Goal: Information Seeking & Learning: Understand process/instructions

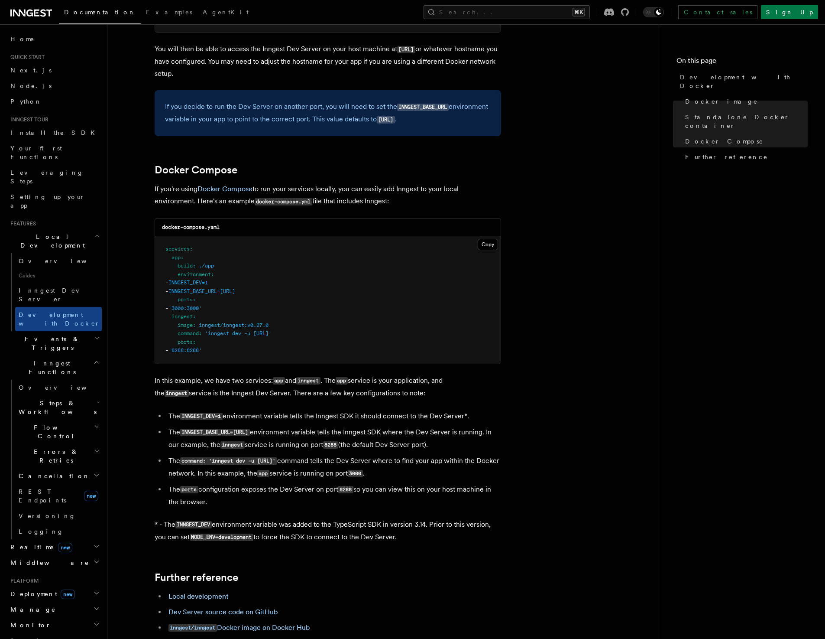
click at [533, 318] on article "Features Local Development Development with Docker Inngest provides a Docker im…" at bounding box center [383, 218] width 524 height 1235
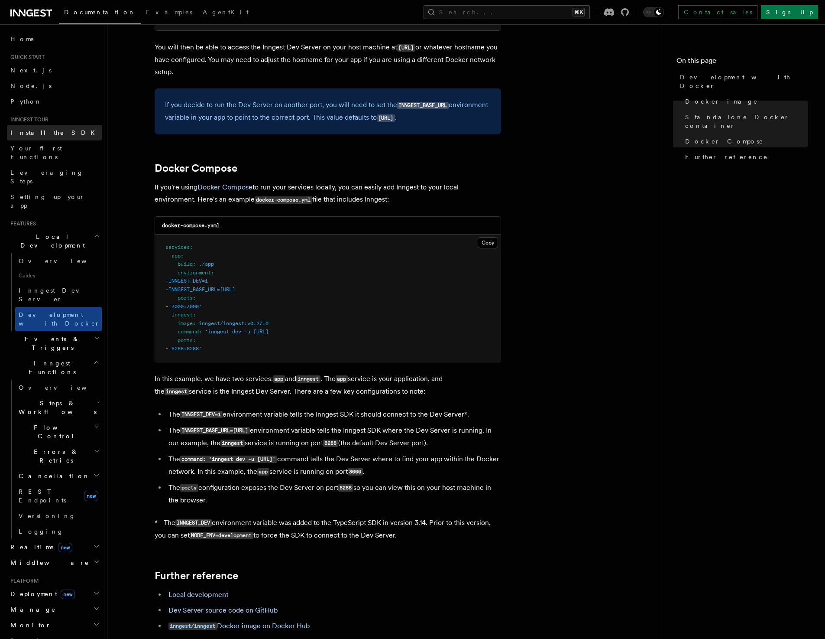
click at [44, 136] on span "Install the SDK" at bounding box center [55, 132] width 90 height 9
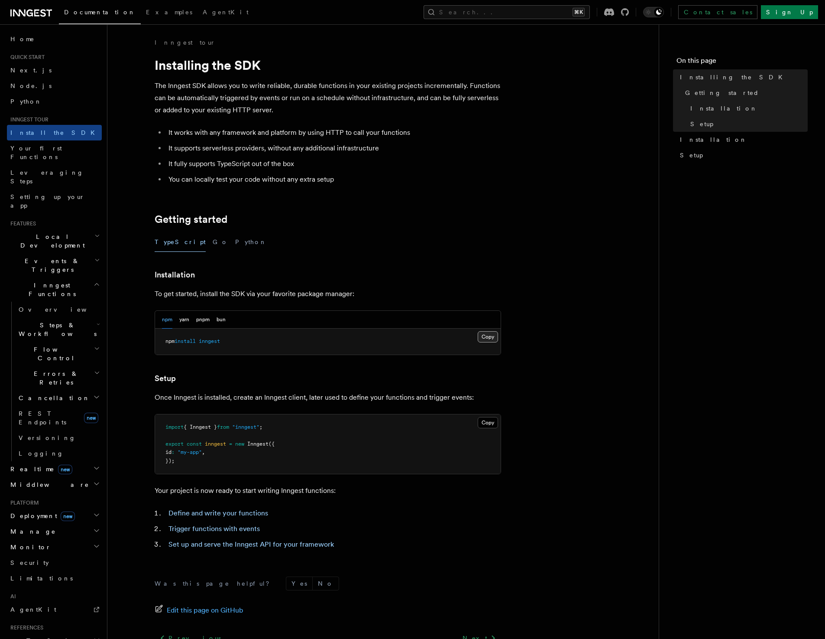
click at [487, 336] on button "Copy Copied" at bounding box center [488, 336] width 20 height 11
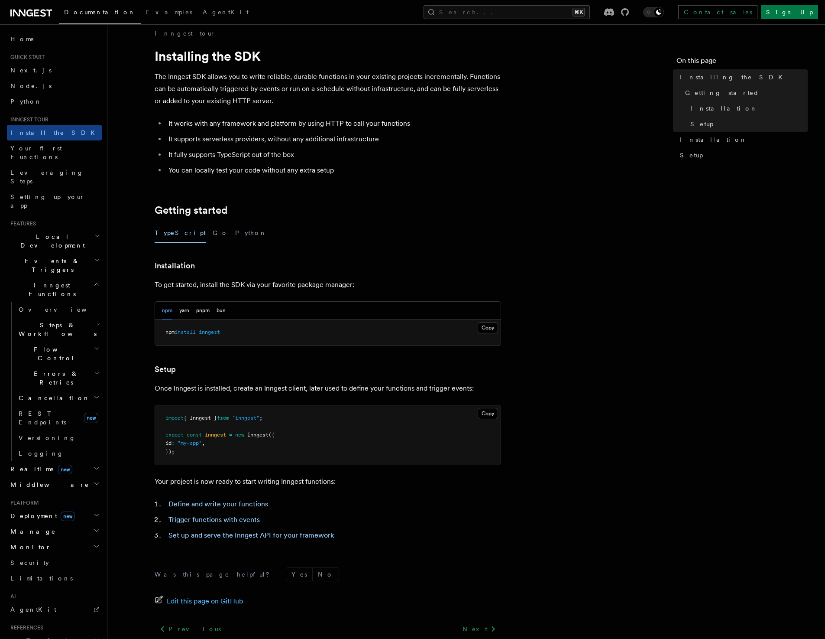
scroll to position [10, 0]
click at [601, 394] on article "Inngest tour Installing the SDK The Inngest SDK allows you to write reliable, d…" at bounding box center [383, 369] width 524 height 682
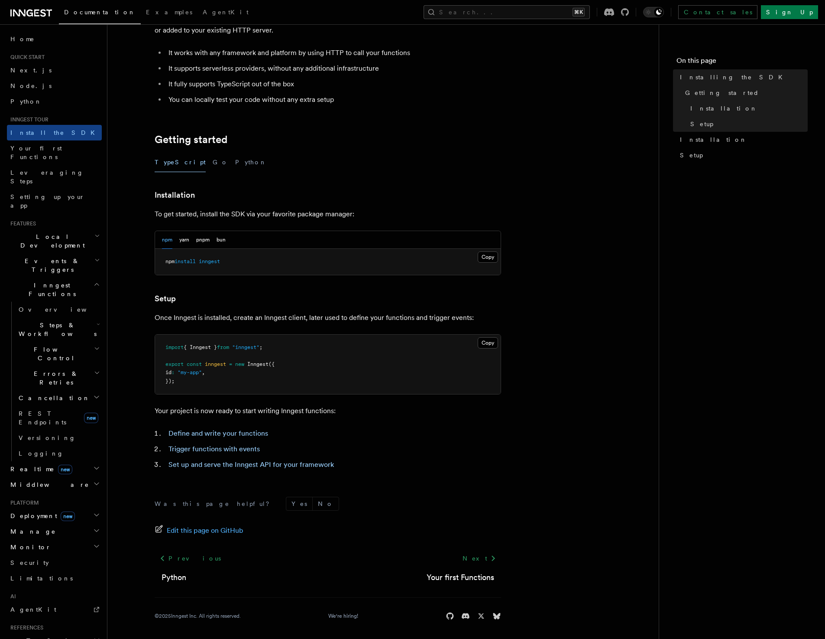
scroll to position [82, 0]
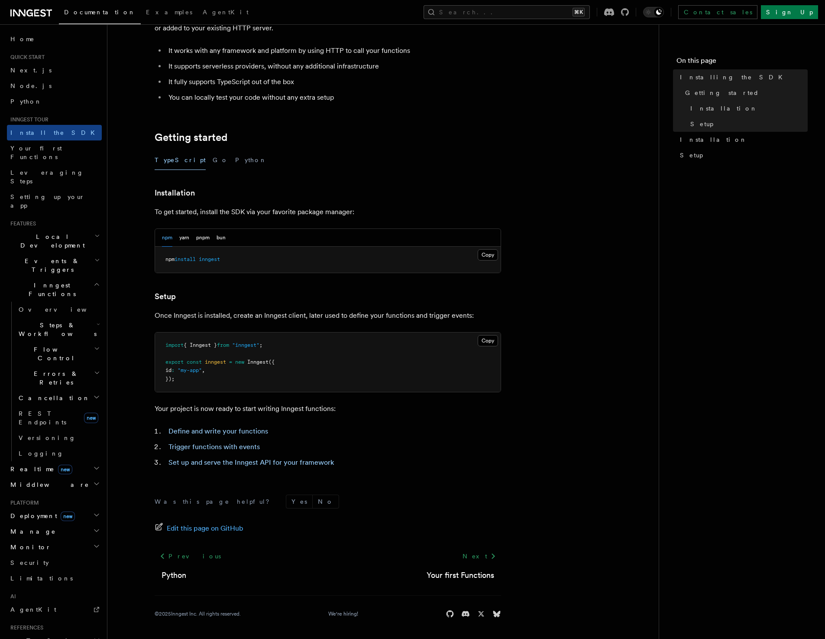
click at [549, 341] on article "Inngest tour Installing the SDK The Inngest SDK allows you to write reliable, d…" at bounding box center [383, 297] width 524 height 682
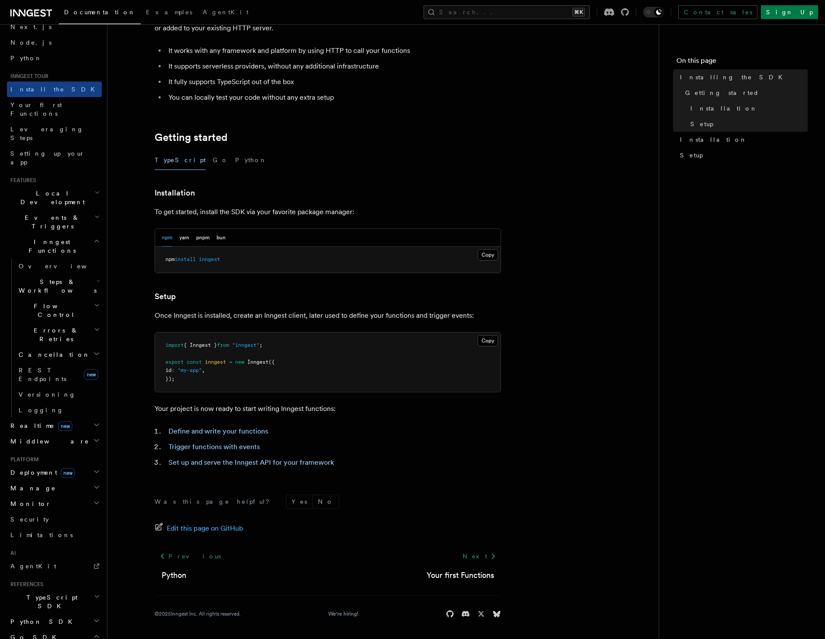
scroll to position [103, 0]
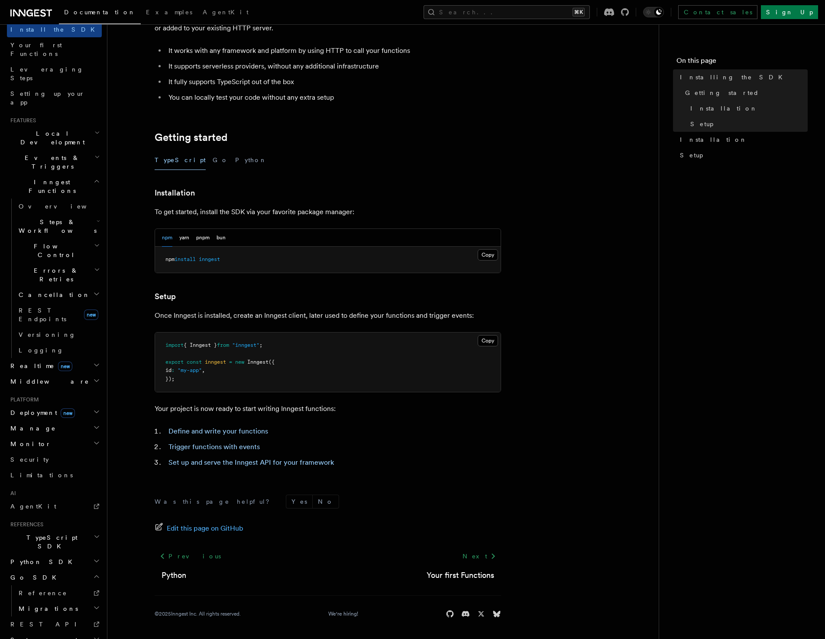
click at [618, 387] on article "Inngest tour Installing the SDK The Inngest SDK allows you to write reliable, d…" at bounding box center [383, 297] width 524 height 682
click at [302, 353] on pre "import { Inngest } from "inngest" ; export const inngest = new Inngest ({ id : …" at bounding box center [328, 362] width 346 height 60
drag, startPoint x: 165, startPoint y: 343, endPoint x: 197, endPoint y: 386, distance: 53.9
click at [197, 386] on pre "import { Inngest } from "inngest" ; export const inngest = new Inngest ({ id : …" at bounding box center [328, 362] width 346 height 60
copy code "import { Inngest } from "inngest" ; export const inngest = new Inngest ({ id : …"
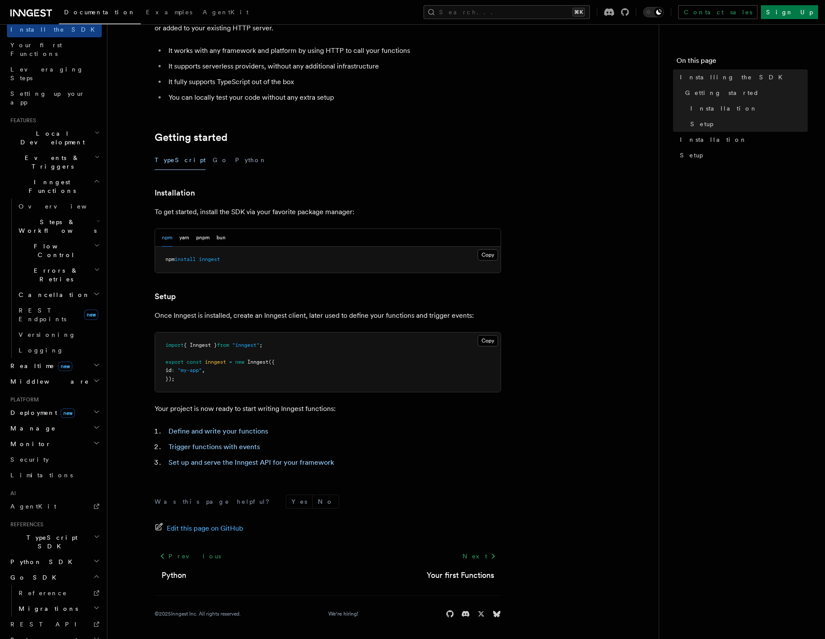
click at [464, 398] on article "Inngest tour Installing the SDK The Inngest SDK allows you to write reliable, d…" at bounding box center [383, 297] width 524 height 682
click at [251, 428] on link "Define and write your functions" at bounding box center [219, 431] width 100 height 8
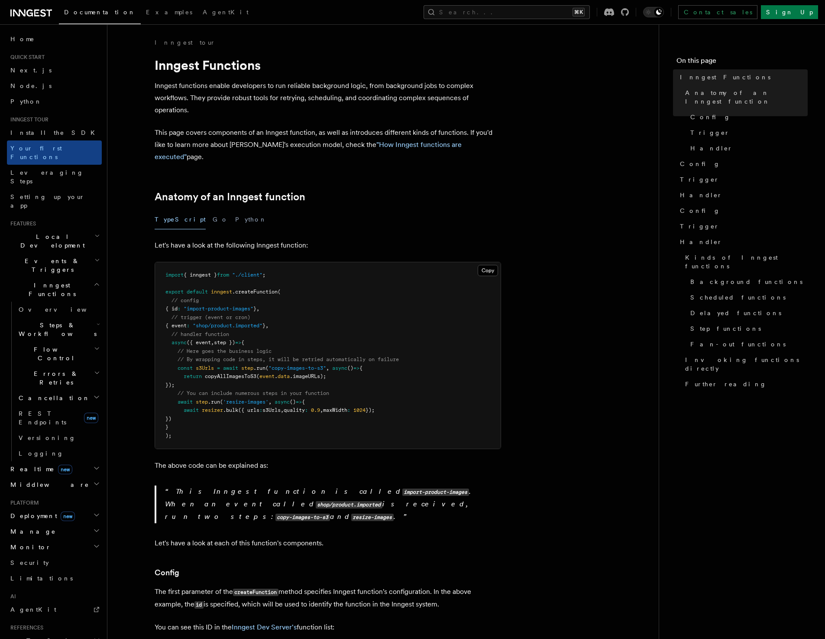
click at [461, 389] on pre "import { inngest } from "./client" ; export default inngest .createFunction ( /…" at bounding box center [328, 355] width 346 height 186
